Goal: Check status: Check status

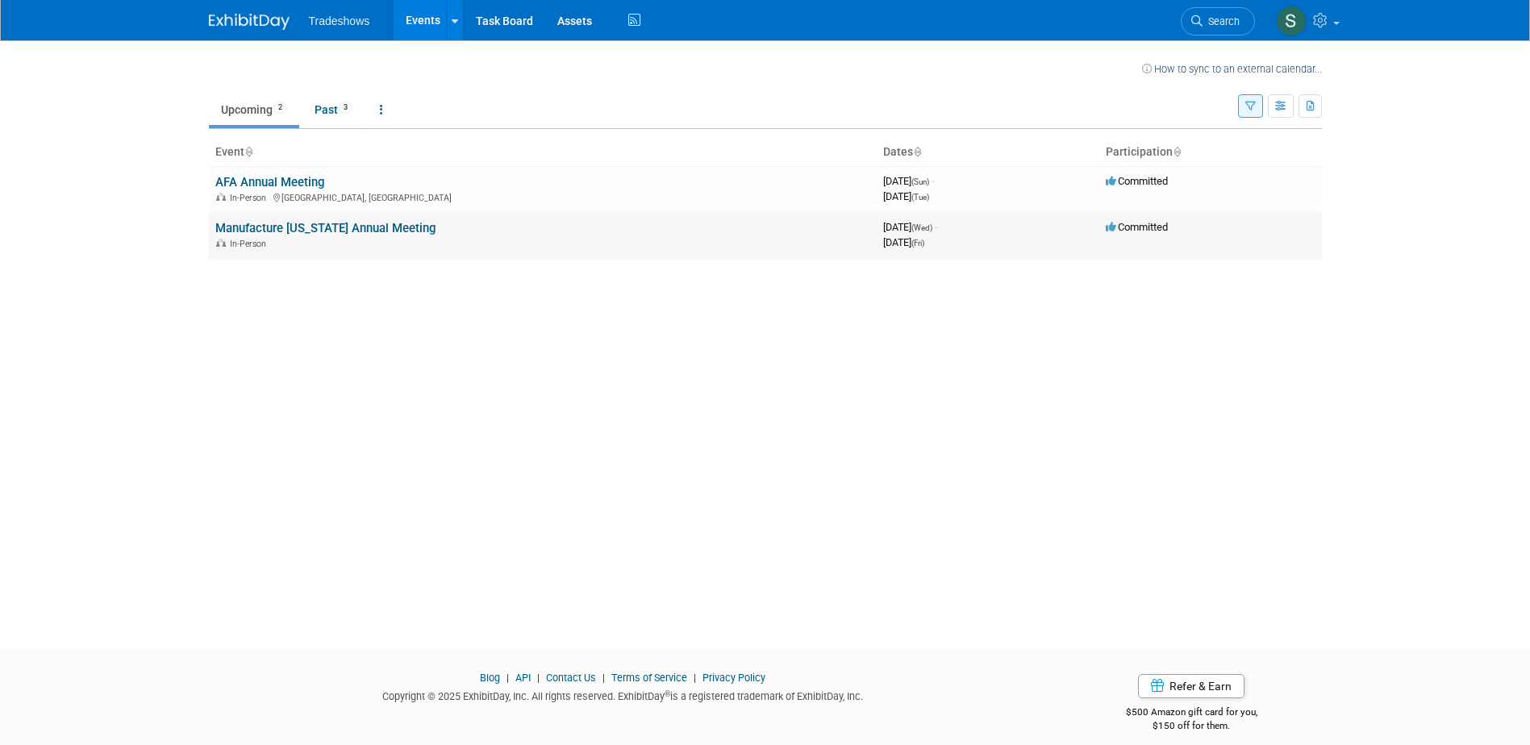
click at [450, 240] on div "In-Person" at bounding box center [542, 242] width 655 height 13
click at [290, 231] on link "Manufacture [US_STATE] Annual Meeting" at bounding box center [325, 228] width 220 height 15
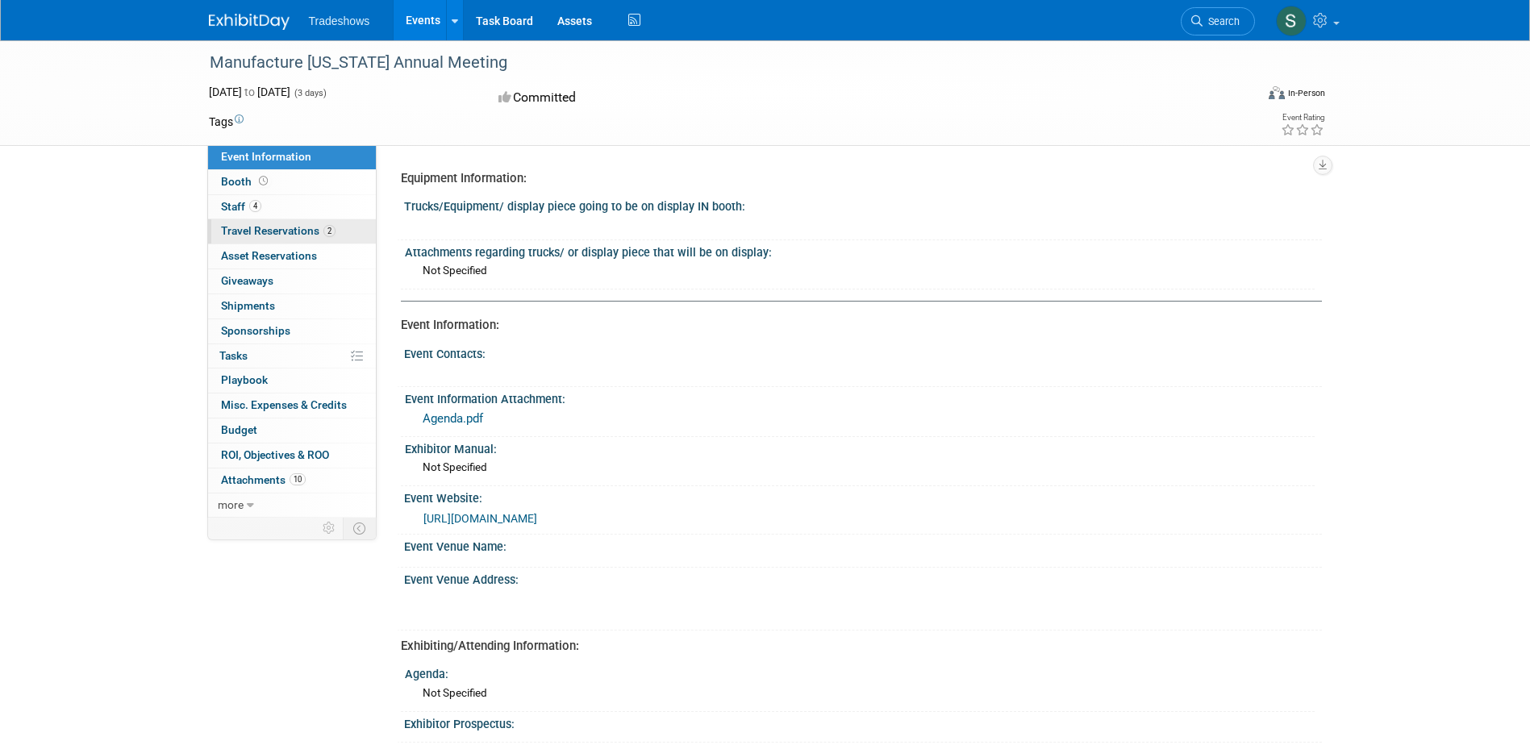
click at [257, 236] on span "Travel Reservations 2" at bounding box center [278, 230] width 115 height 13
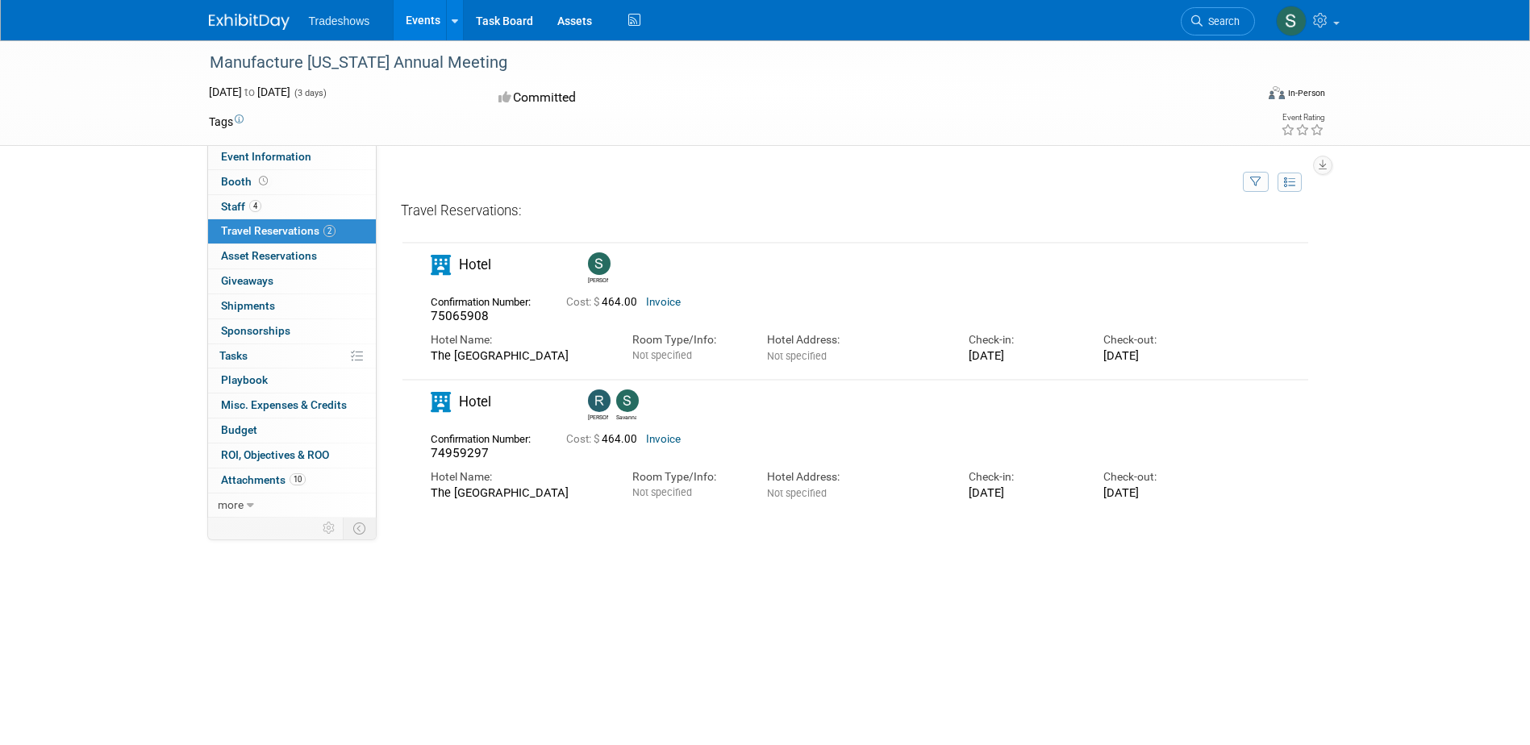
click at [598, 266] on img at bounding box center [599, 263] width 23 height 23
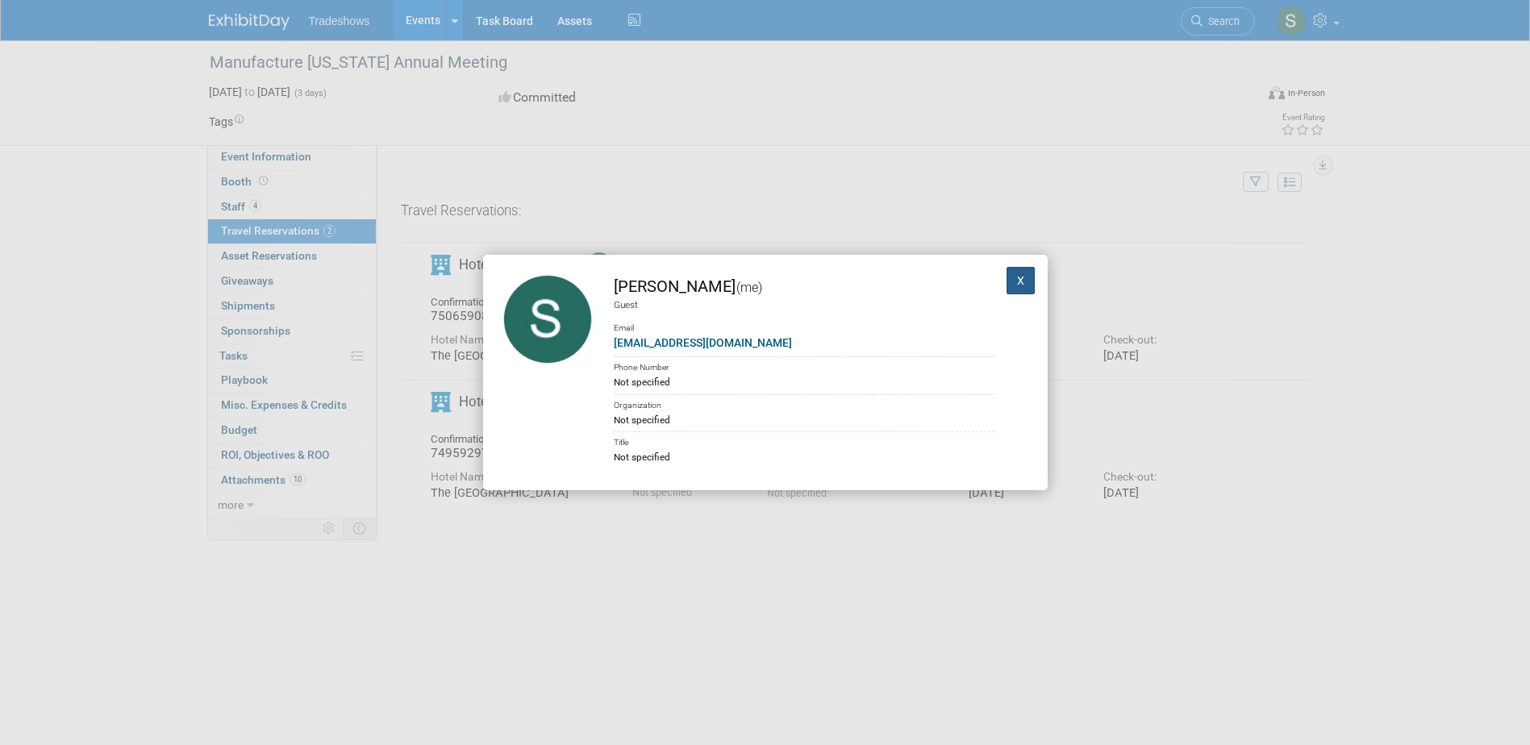
click at [1008, 280] on button "X" at bounding box center [1020, 280] width 29 height 27
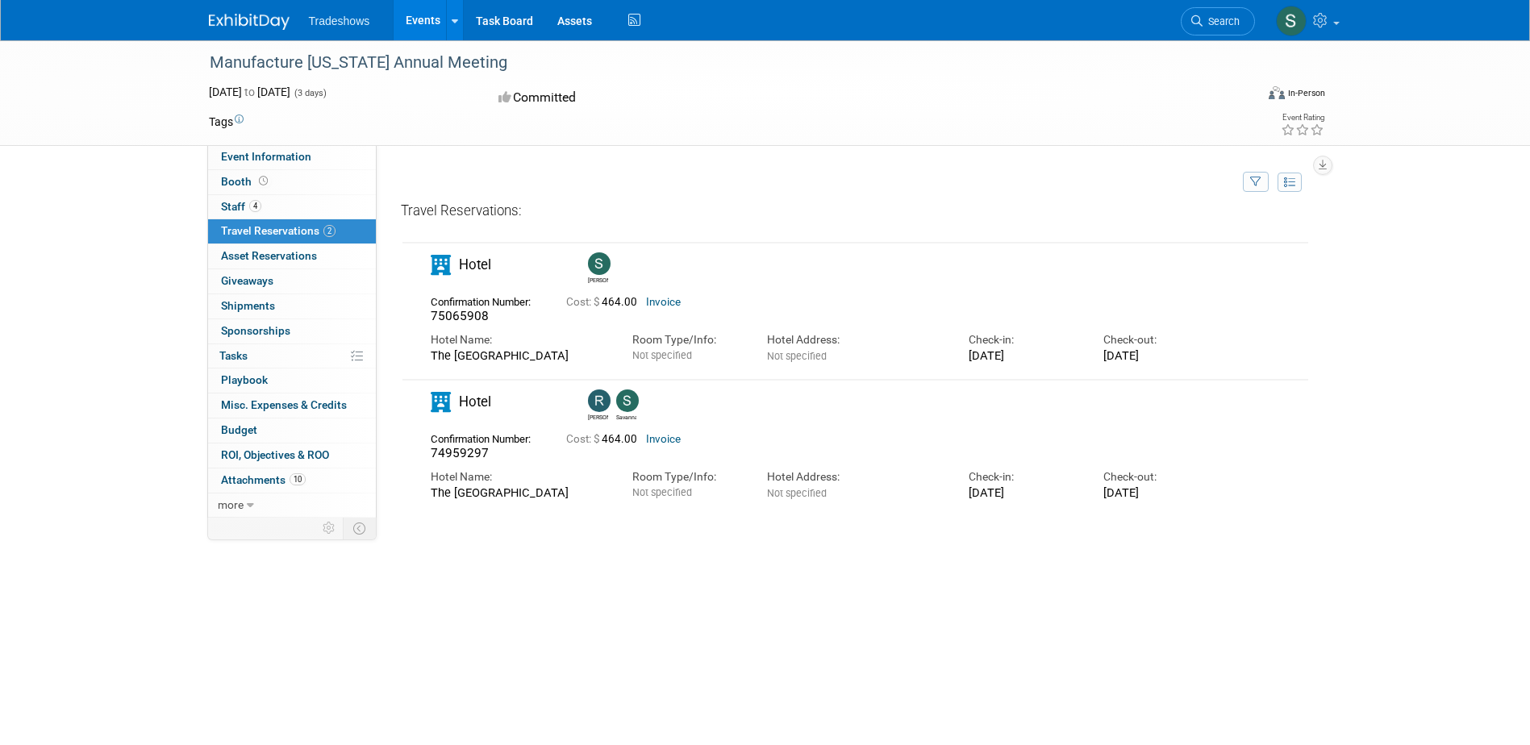
click at [667, 303] on link "Invoice" at bounding box center [663, 302] width 35 height 12
click at [970, 110] on div "Sep 10, 2025 to Sep 12, 2025 (3 days) Sep 10, 2025 to Sep 12, 2025 Committed Vi…" at bounding box center [767, 98] width 1141 height 28
